Goal: Task Accomplishment & Management: Use online tool/utility

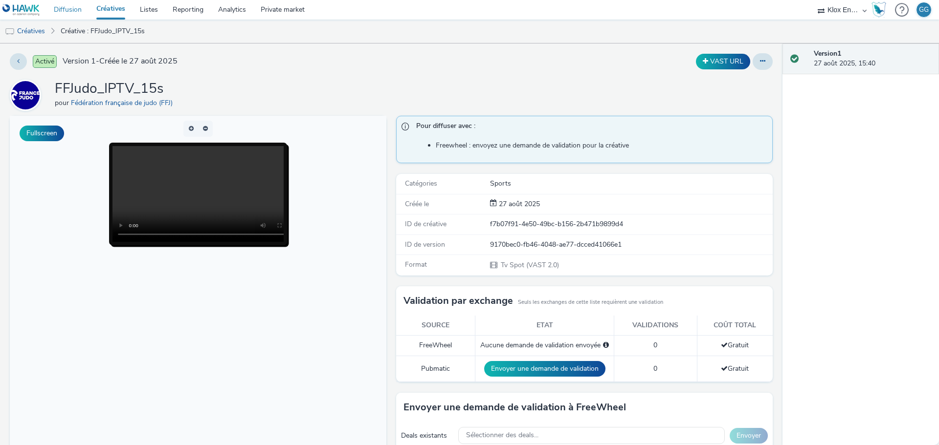
click at [56, 11] on link "Diffusion" at bounding box center [67, 10] width 43 height 20
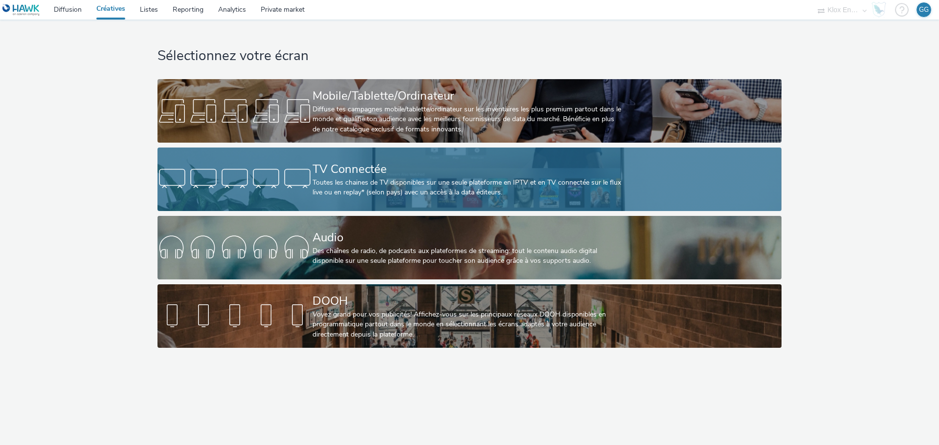
click at [254, 170] on div at bounding box center [234, 179] width 155 height 31
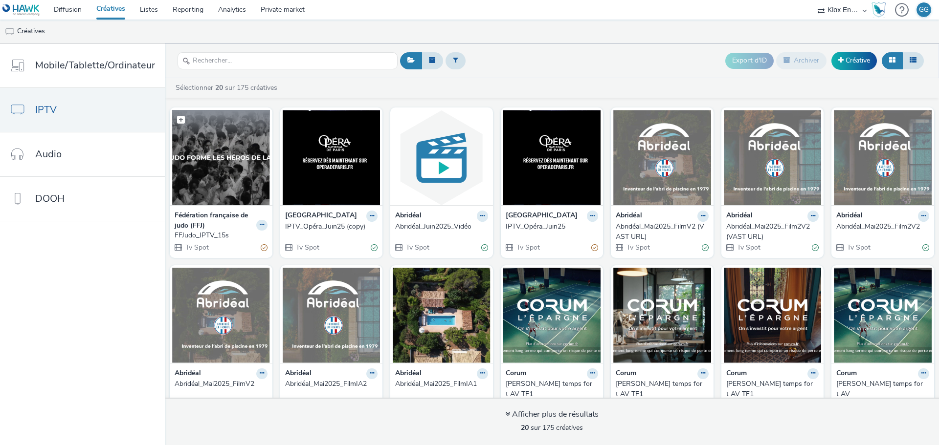
click at [195, 170] on img at bounding box center [221, 157] width 98 height 95
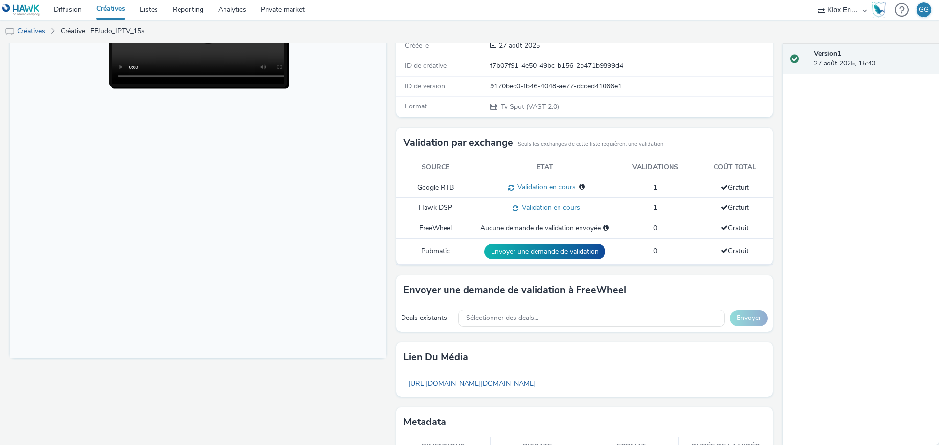
scroll to position [104, 0]
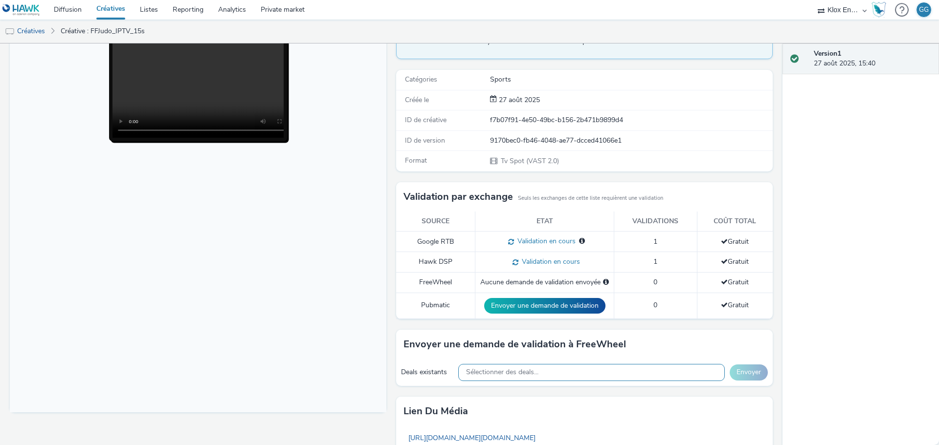
click at [517, 373] on span "Sélectionner des deals..." at bounding box center [502, 373] width 72 height 8
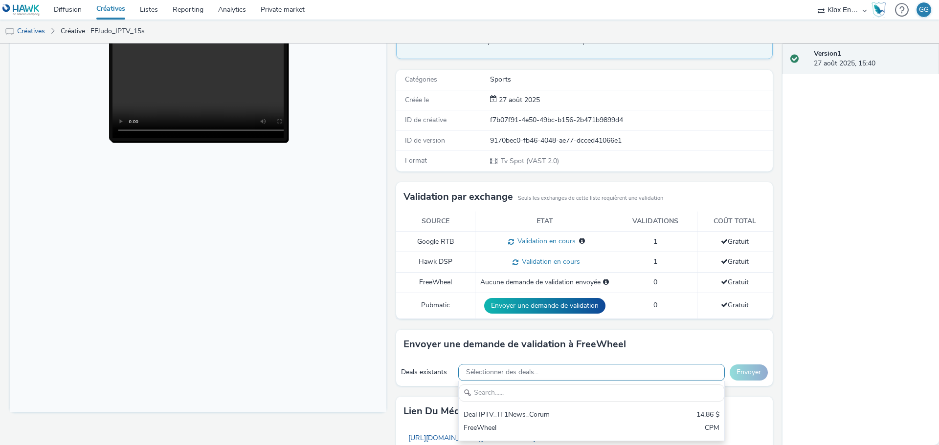
scroll to position [0, 0]
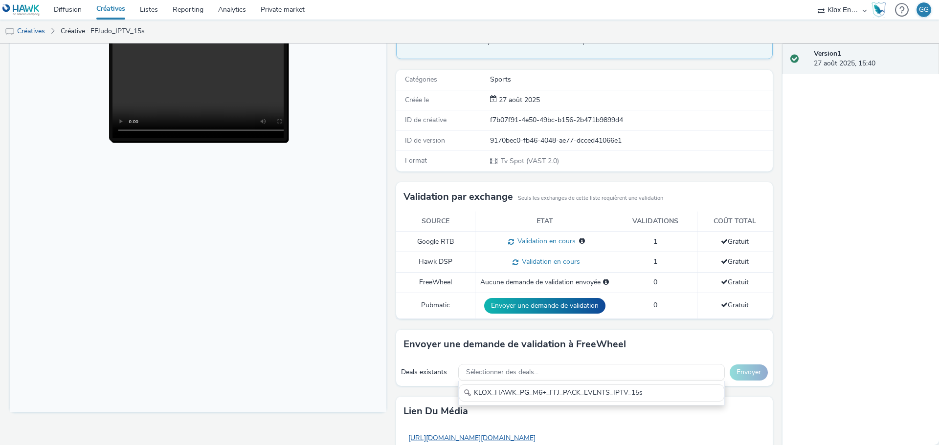
type input "KLOX_HAWK_PG_M6+_FFJ_PACK_EVENTS_IPTV_15s"
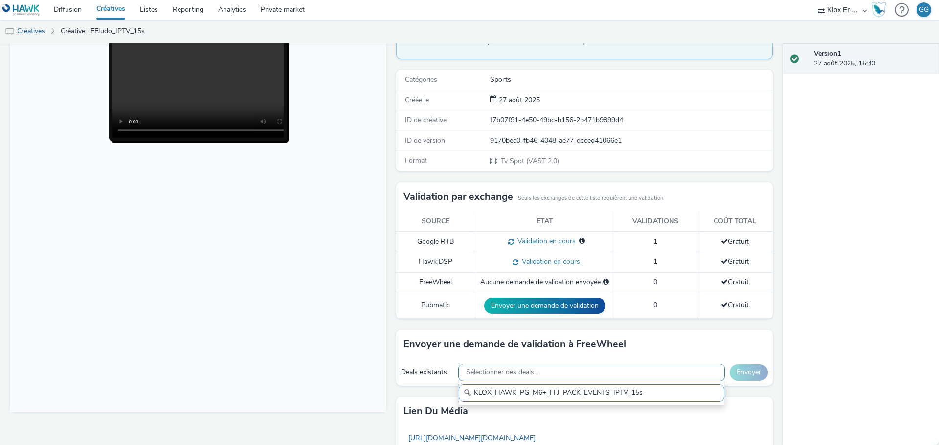
click at [485, 372] on span "Sélectionner des deals..." at bounding box center [502, 373] width 72 height 8
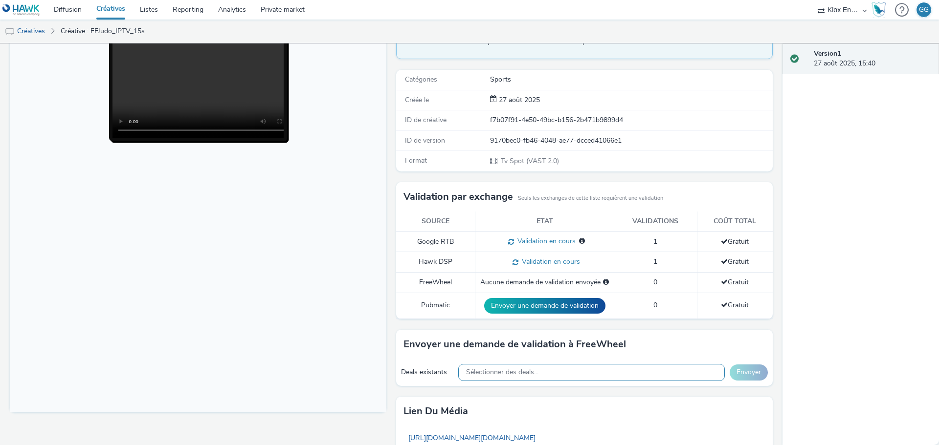
click at [528, 377] on div "Sélectionner des deals..." at bounding box center [591, 372] width 266 height 17
click at [495, 376] on span "Sélectionner des deals..." at bounding box center [502, 373] width 72 height 8
click at [495, 371] on span "Sélectionner des deals..." at bounding box center [502, 373] width 72 height 8
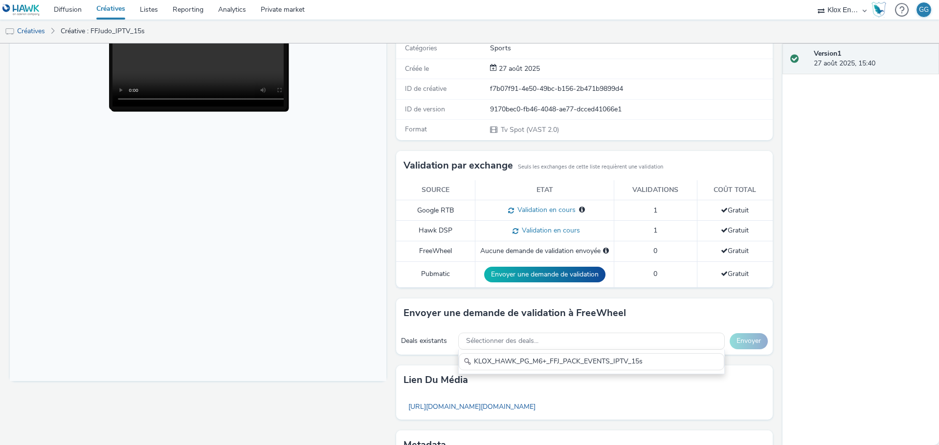
scroll to position [153, 0]
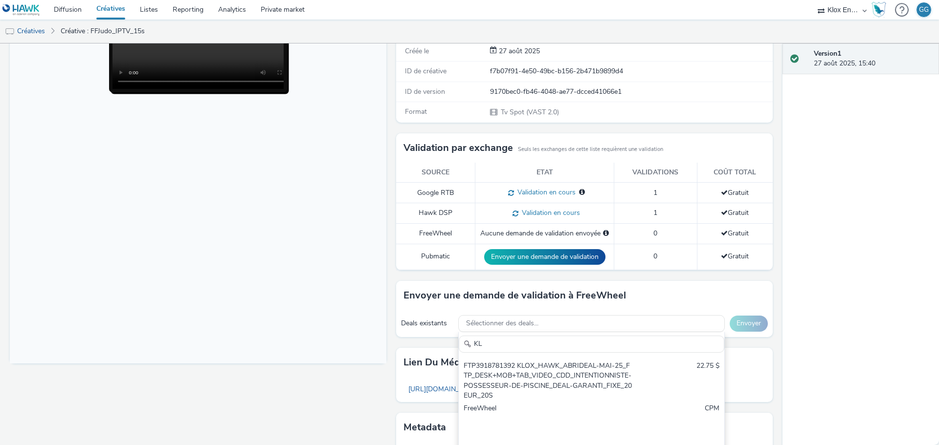
type input "K"
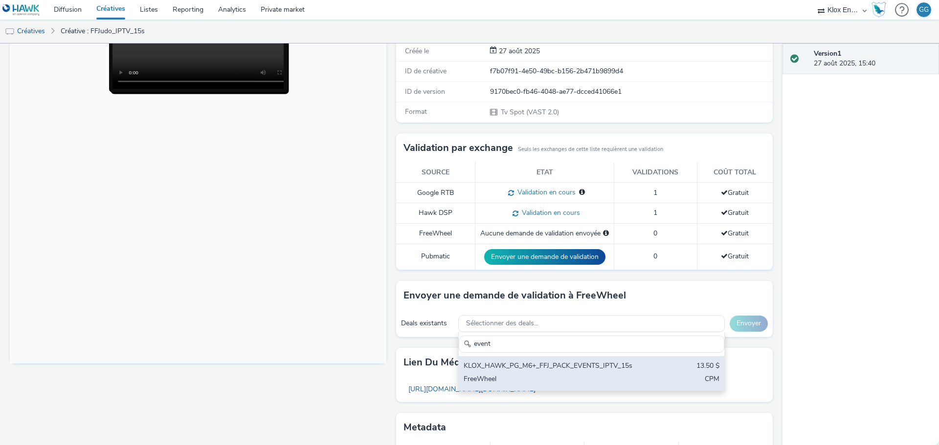
type input "event"
click at [478, 367] on div "KLOX_HAWK_PG_M6+_FFJ_PACK_EVENTS_IPTV_15s" at bounding box center [547, 366] width 169 height 11
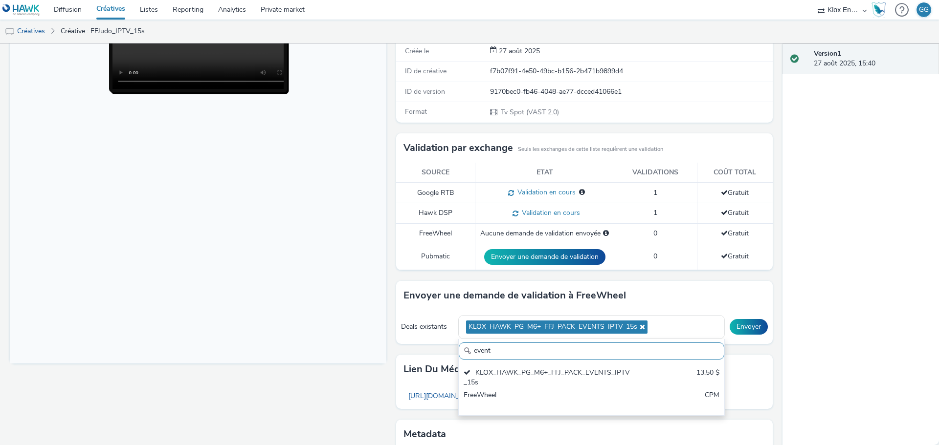
click at [307, 307] on body at bounding box center [198, 163] width 376 height 401
click at [747, 327] on button "Envoyer" at bounding box center [748, 327] width 38 height 16
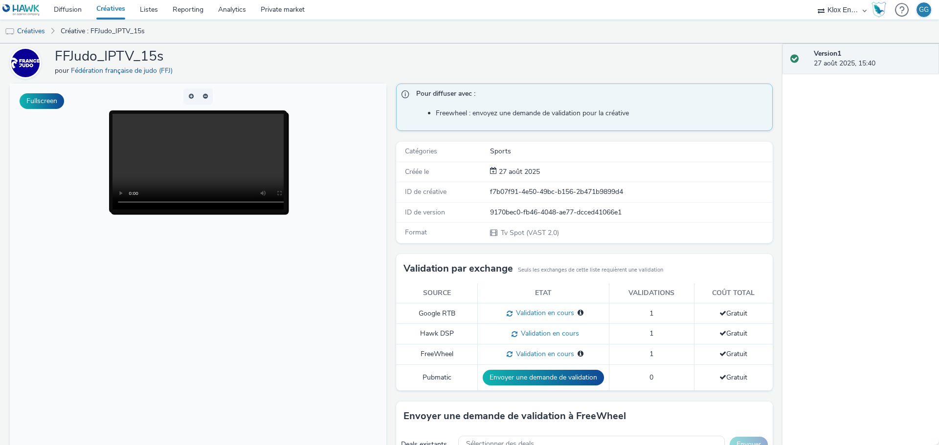
scroll to position [0, 0]
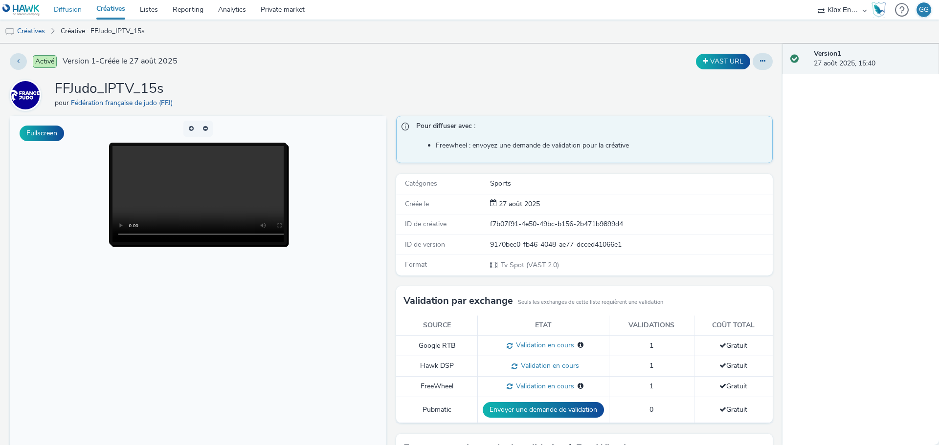
click at [66, 11] on link "Diffusion" at bounding box center [67, 10] width 43 height 20
